Goal: Transaction & Acquisition: Purchase product/service

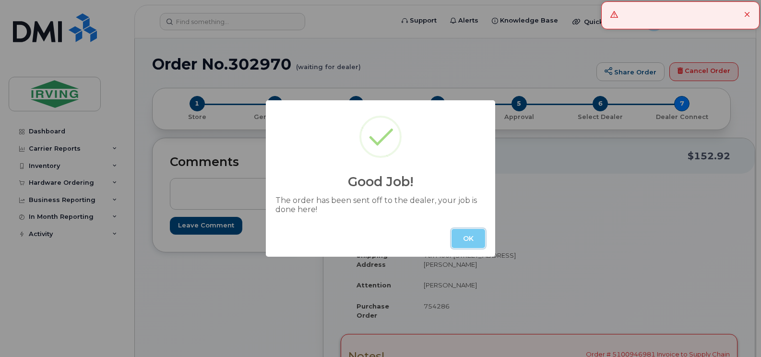
click at [455, 233] on button "OK" at bounding box center [468, 238] width 34 height 19
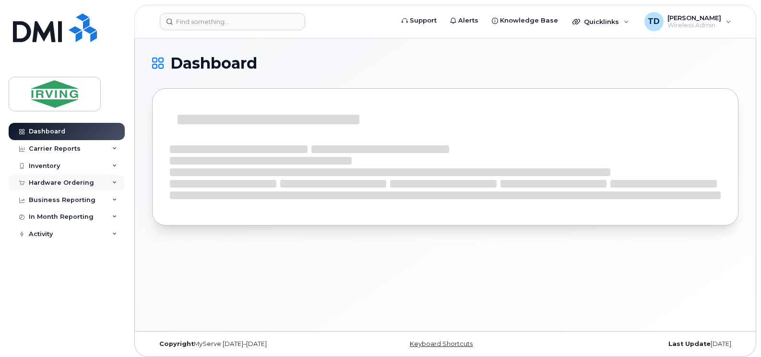
click at [117, 184] on icon at bounding box center [114, 182] width 5 height 5
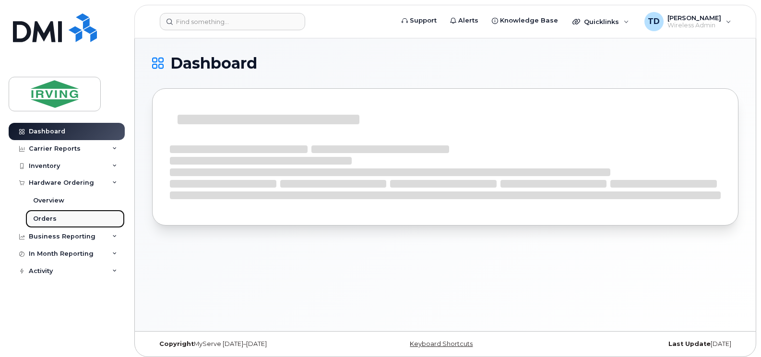
click at [47, 222] on div "Orders" at bounding box center [44, 218] width 23 height 9
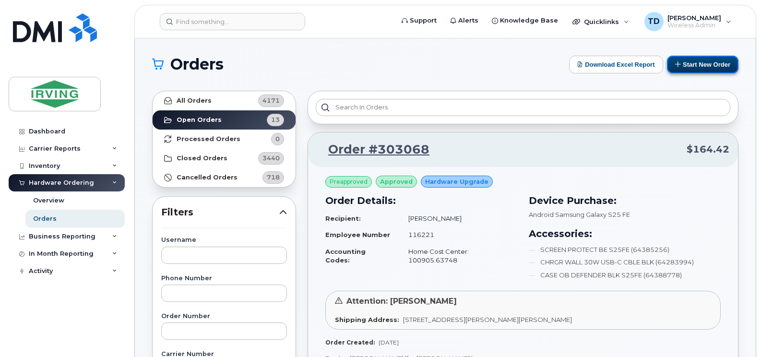
click at [714, 67] on button "Start New Order" at bounding box center [702, 65] width 71 height 18
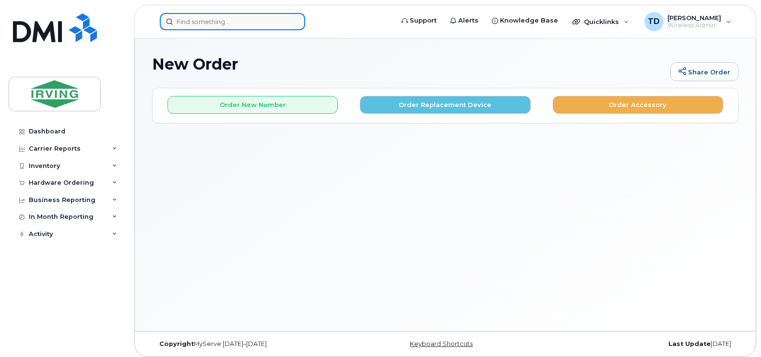
click at [243, 23] on input at bounding box center [232, 21] width 145 height 17
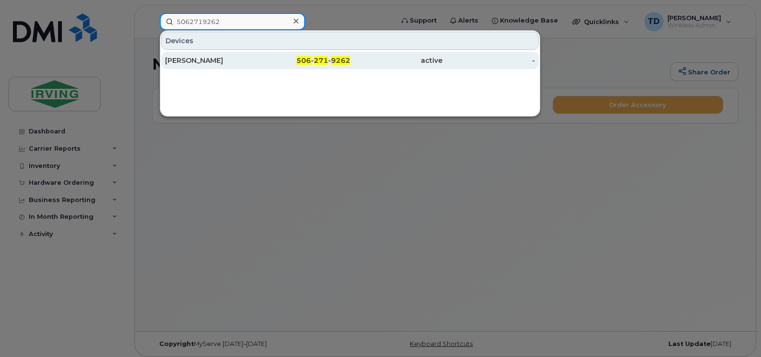
type input "5062719262"
click at [331, 59] on div "506 - 271 - 9262" at bounding box center [304, 61] width 93 height 10
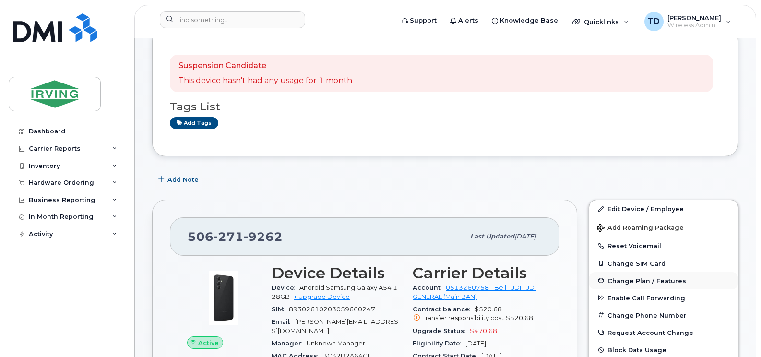
scroll to position [192, 0]
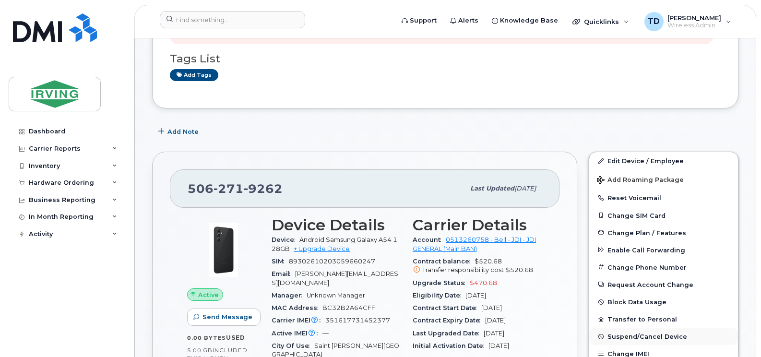
click at [656, 338] on span "Suspend/Cancel Device" at bounding box center [647, 336] width 80 height 7
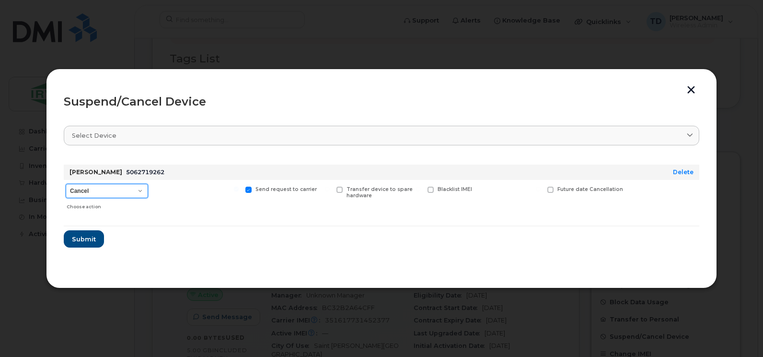
click at [106, 185] on select "Cancel Suspend - Extend Suspension Suspend - Reduced Rate Suspend - Full Rate S…" at bounding box center [107, 191] width 82 height 14
select select "[object Object]"
click at [66, 184] on select "Cancel Suspend - Extend Suspension Suspend - Reduced Rate Suspend - Full Rate S…" at bounding box center [107, 191] width 82 height 14
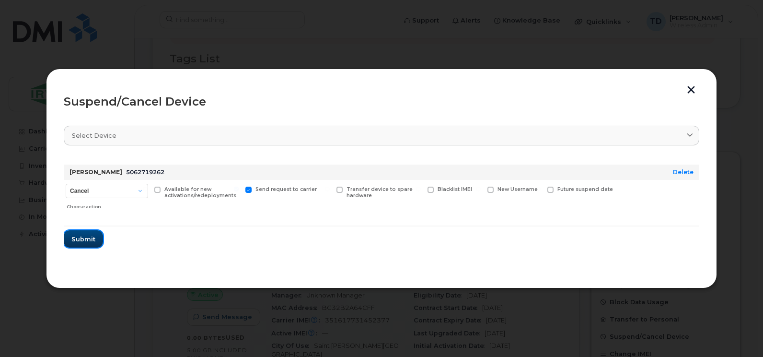
click at [84, 241] on span "Submit" at bounding box center [83, 239] width 24 height 9
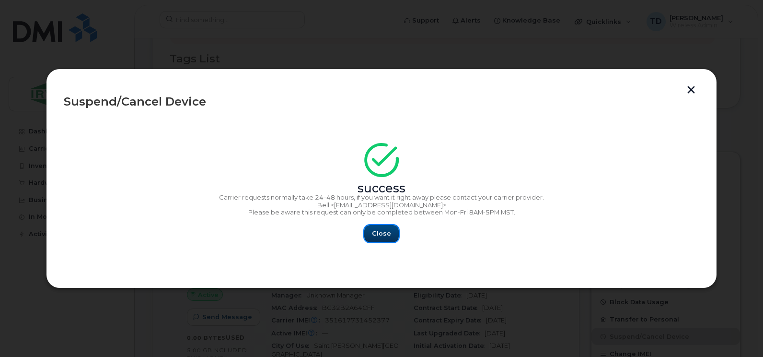
click at [374, 227] on button "Close" at bounding box center [381, 233] width 35 height 17
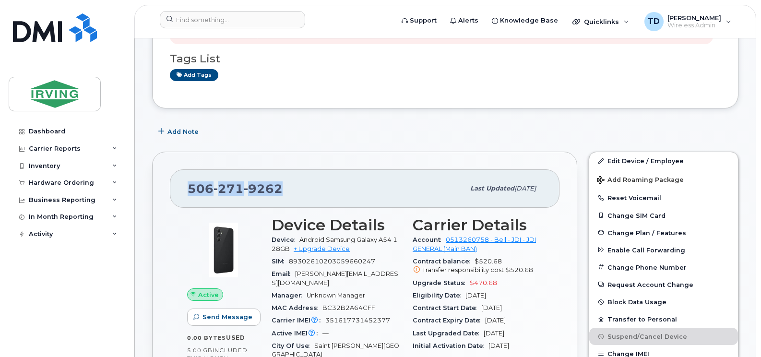
drag, startPoint x: 286, startPoint y: 193, endPoint x: 183, endPoint y: 195, distance: 102.6
click at [183, 195] on div "506 271 9262 Last updated Oct 07, 2025" at bounding box center [364, 188] width 389 height 38
copy span "506 271 9262"
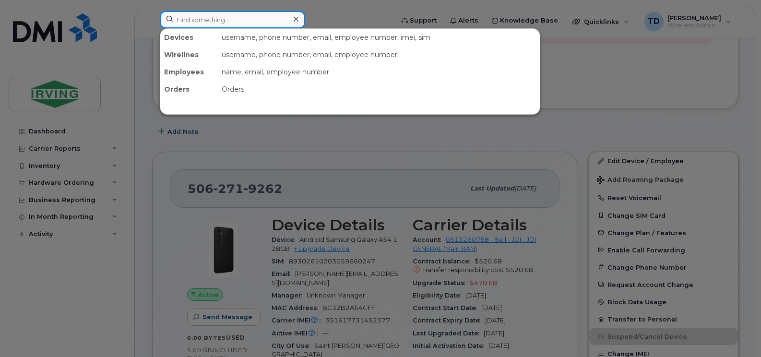
click at [235, 14] on input at bounding box center [232, 19] width 145 height 17
click at [118, 179] on div at bounding box center [380, 178] width 761 height 357
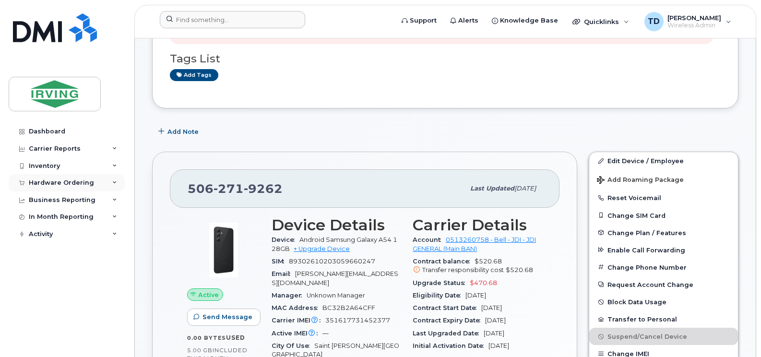
click at [114, 180] on icon at bounding box center [114, 182] width 5 height 5
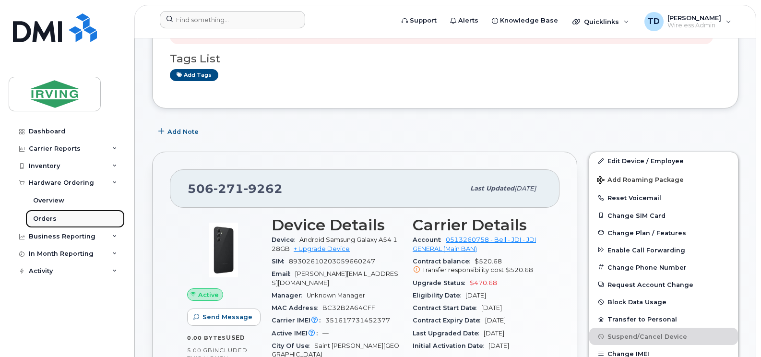
click at [50, 216] on div "Orders" at bounding box center [44, 218] width 23 height 9
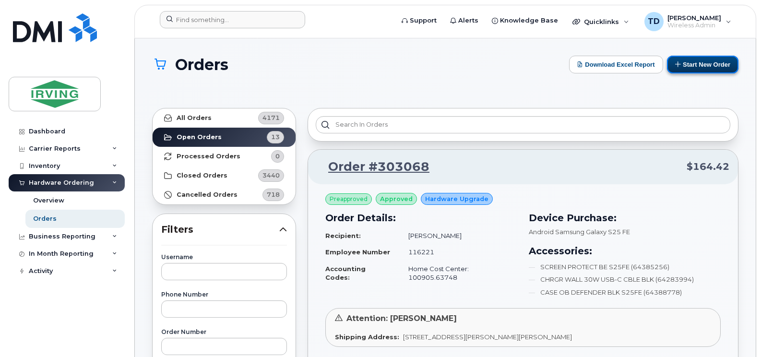
click at [698, 66] on button "Start New Order" at bounding box center [702, 65] width 71 height 18
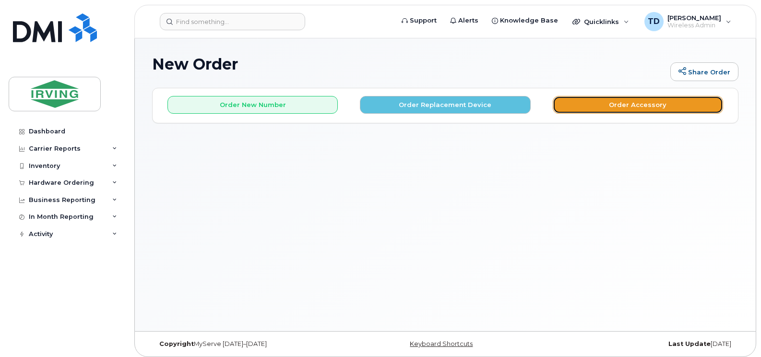
click at [597, 104] on button "Order Accessory" at bounding box center [637, 105] width 170 height 18
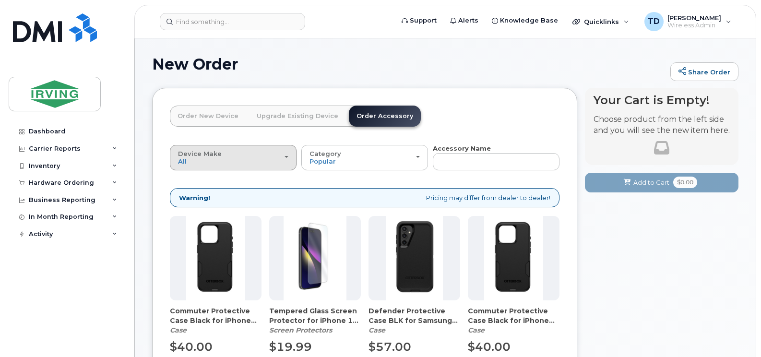
click at [245, 157] on div "Device Make All Android Cell Phone iPhone" at bounding box center [233, 157] width 110 height 15
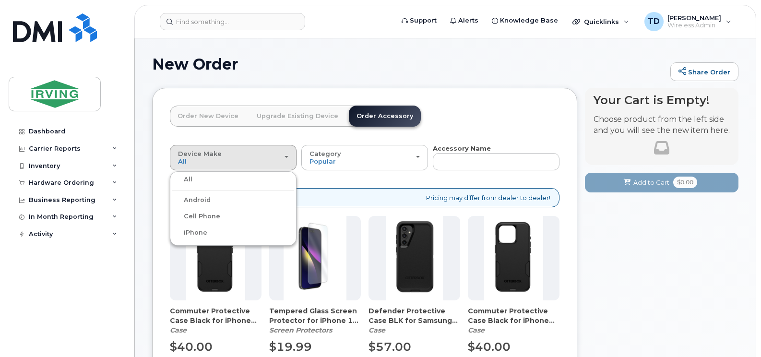
click at [206, 199] on label "Android" at bounding box center [191, 200] width 38 height 12
click at [0, 0] on input "Android" at bounding box center [0, 0] width 0 height 0
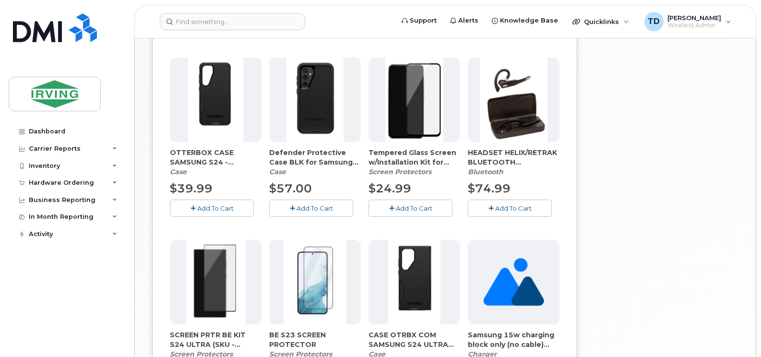
scroll to position [53, 0]
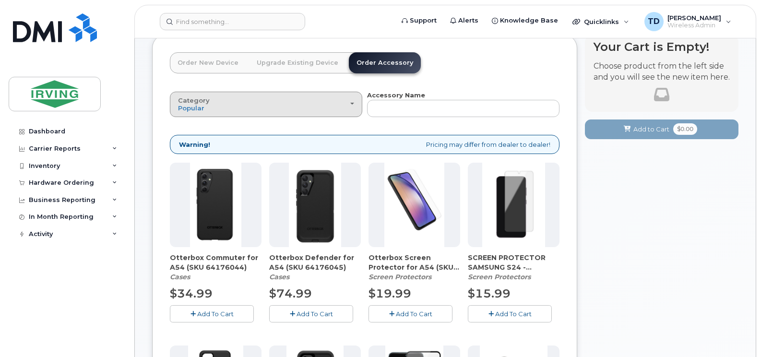
click at [310, 104] on div "Category Popular" at bounding box center [266, 104] width 176 height 15
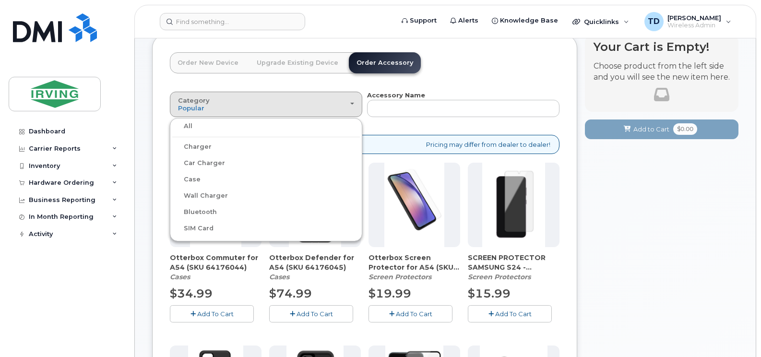
click at [194, 181] on label "Case" at bounding box center [186, 180] width 28 height 12
click at [0, 0] on input "Case" at bounding box center [0, 0] width 0 height 0
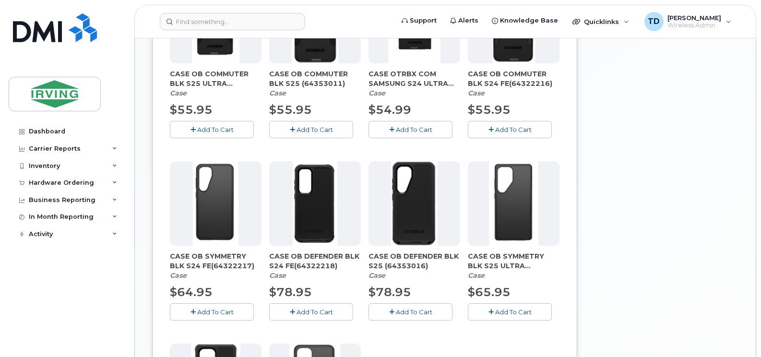
scroll to position [468, 0]
